Goal: Find specific page/section: Find specific page/section

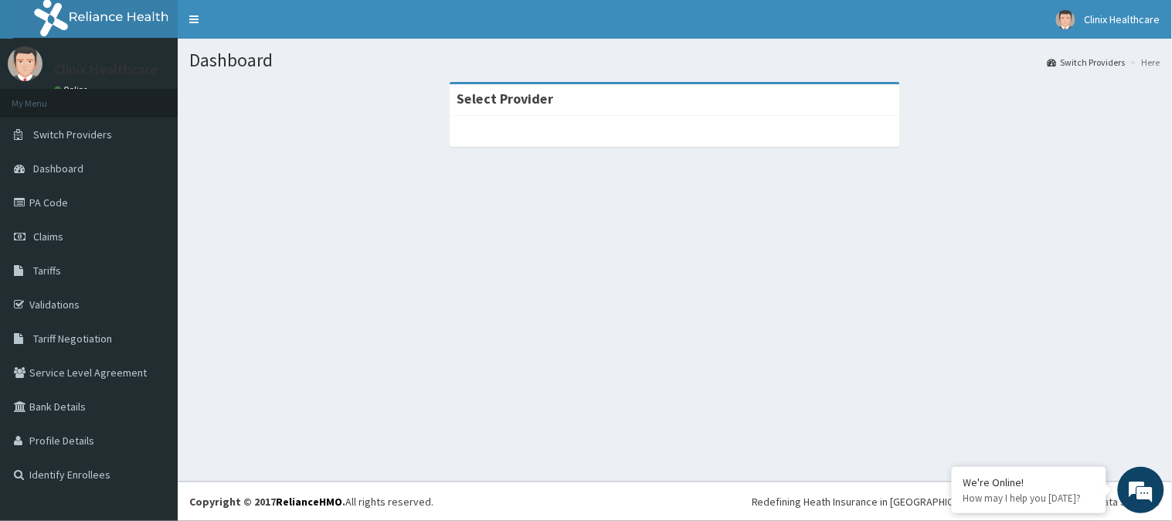
click at [600, 131] on div at bounding box center [675, 131] width 451 height 31
click at [59, 303] on link "Validations" at bounding box center [89, 304] width 178 height 34
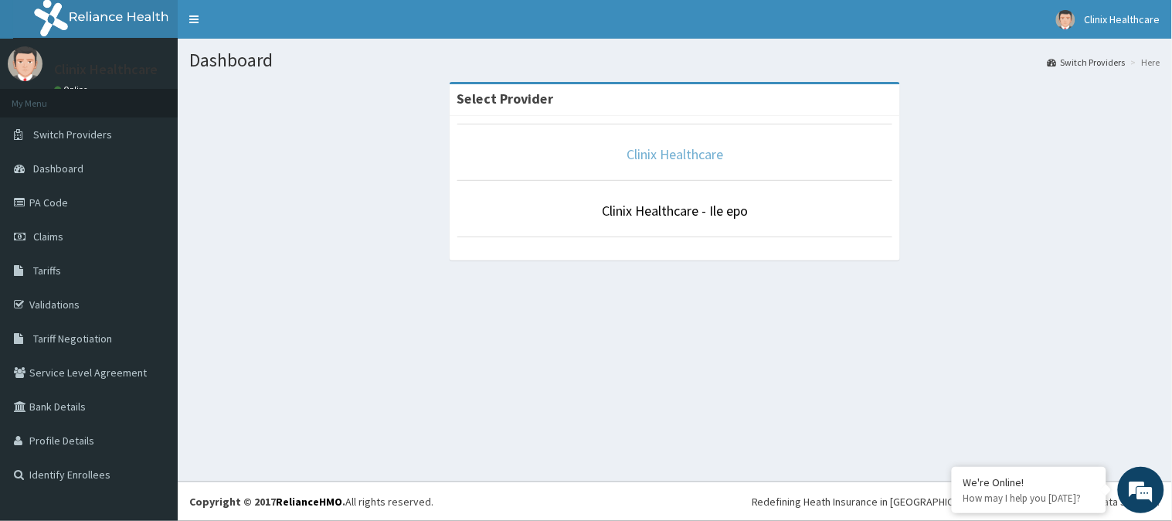
click at [685, 153] on link "Clinix Healthcare" at bounding box center [675, 154] width 97 height 18
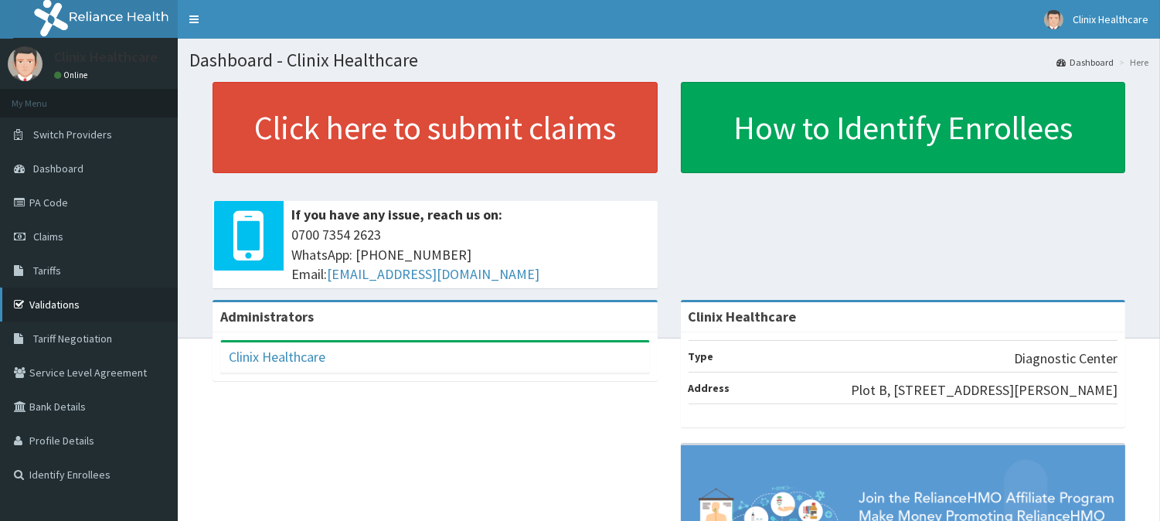
click at [55, 299] on link "Validations" at bounding box center [89, 304] width 178 height 34
